Goal: Task Accomplishment & Management: Manage account settings

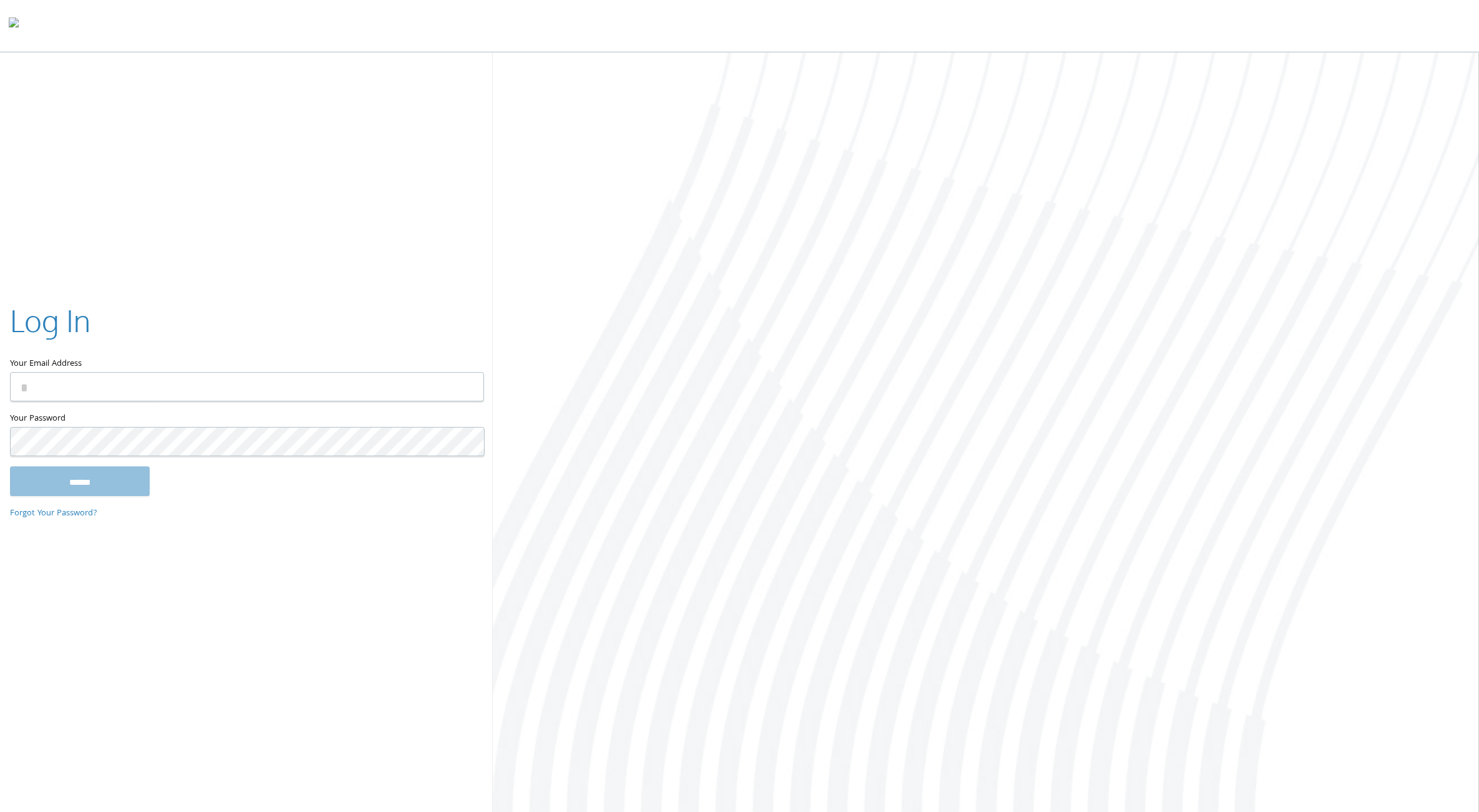
type input "**********"
click at [90, 483] on input "******" at bounding box center [80, 481] width 140 height 30
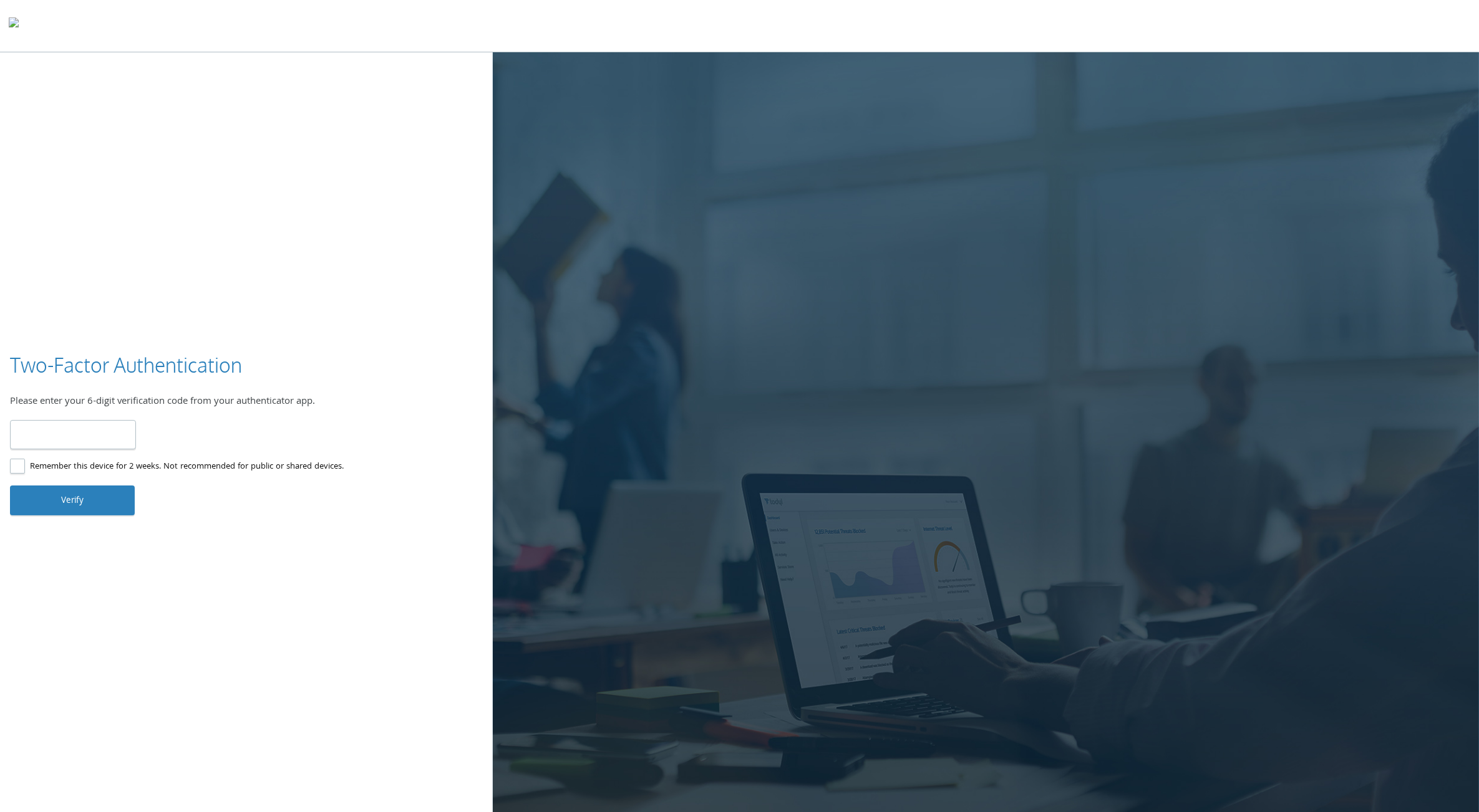
type input "******"
click at [92, 500] on button "Verify" at bounding box center [72, 500] width 124 height 30
